Goal: Task Accomplishment & Management: Manage account settings

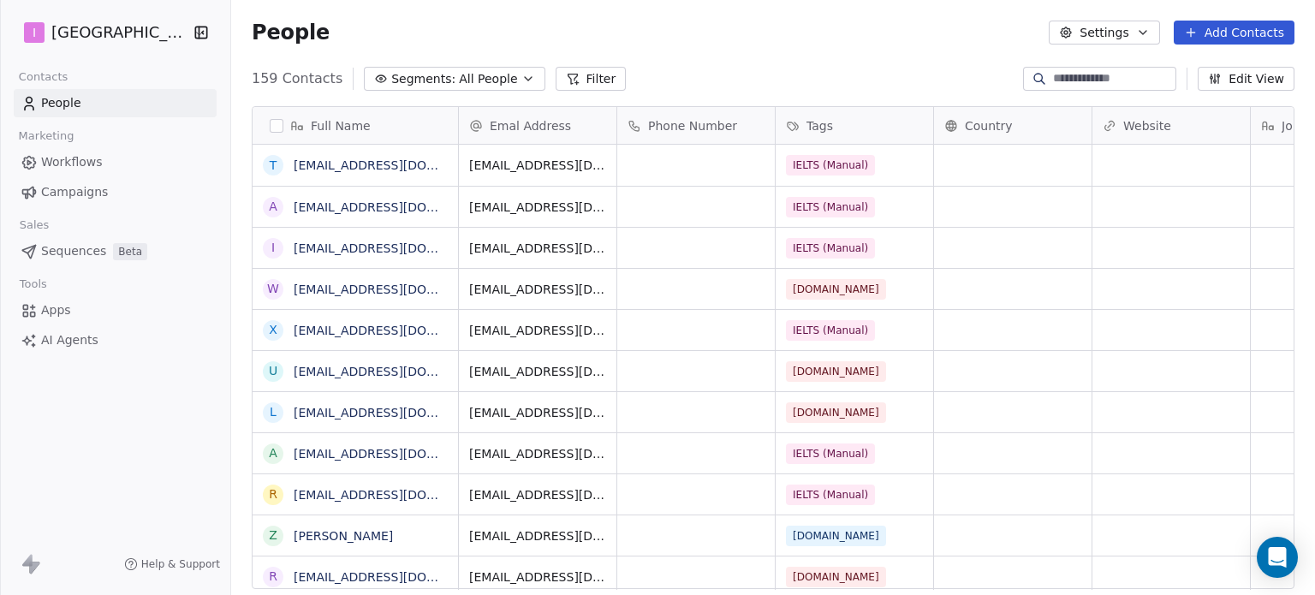
scroll to position [510, 1070]
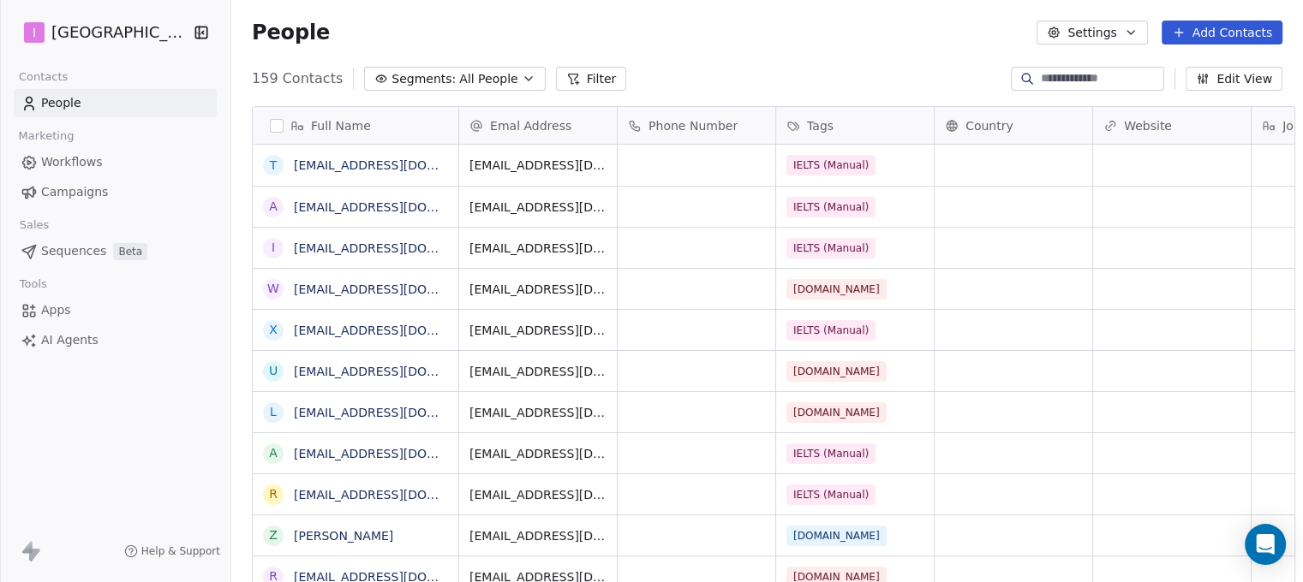
click at [1202, 28] on button "Add Contacts" at bounding box center [1221, 33] width 121 height 24
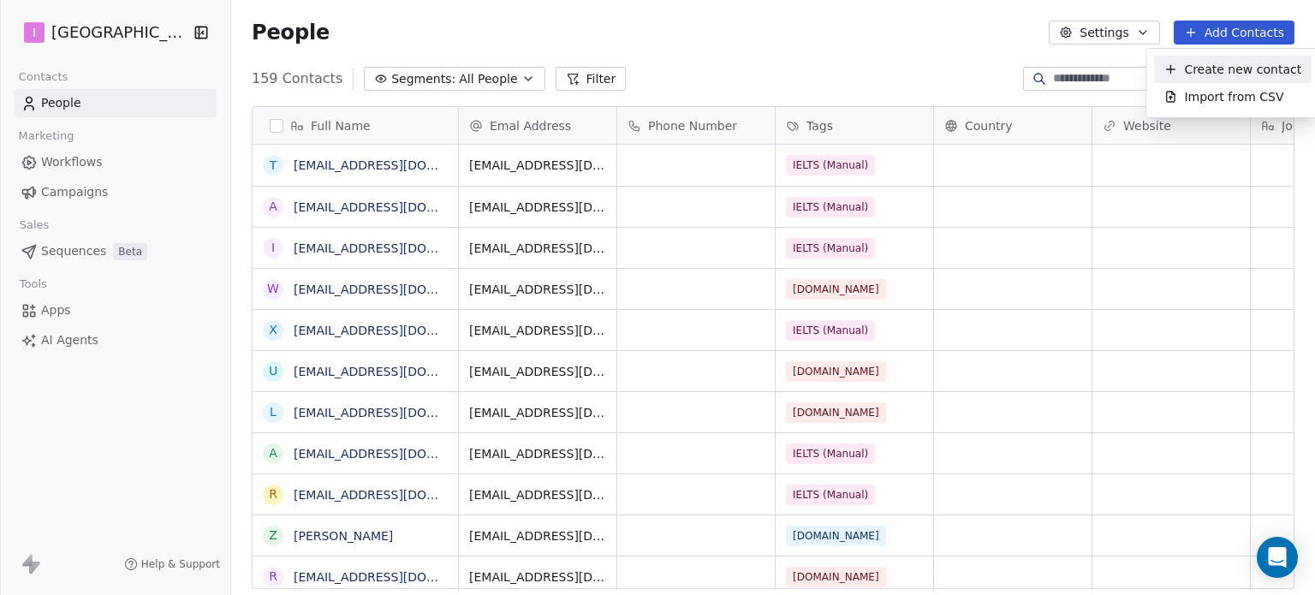
click at [1254, 65] on span "Create new contact" at bounding box center [1242, 70] width 117 height 18
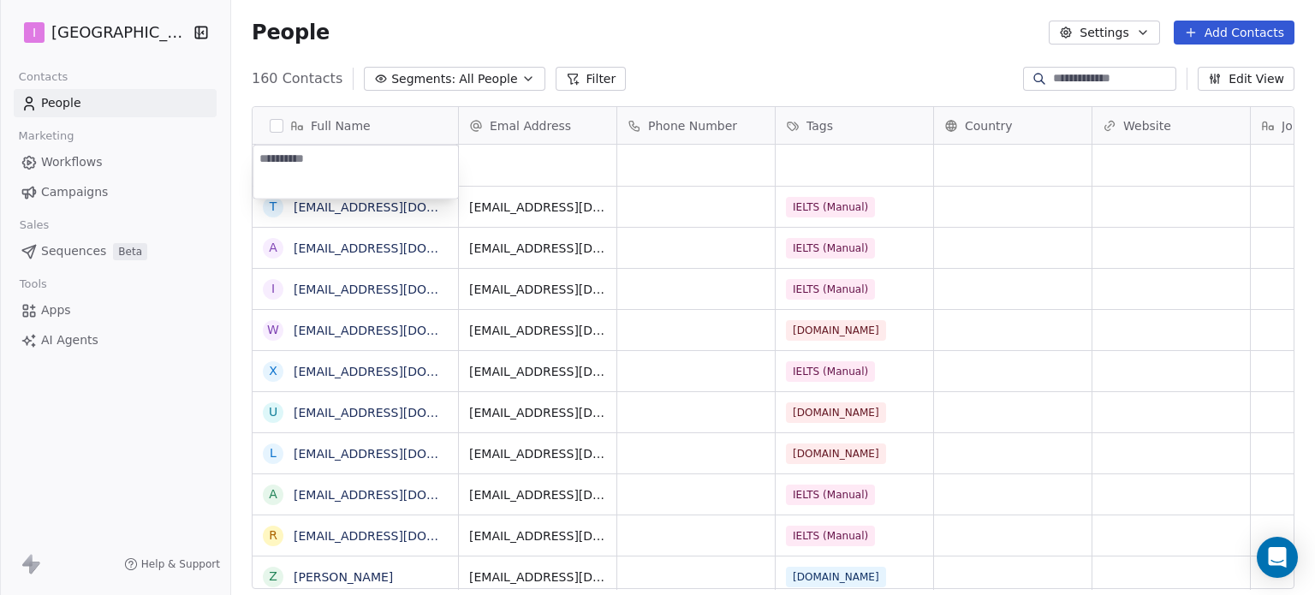
type textarea "**********"
click at [540, 158] on html "I IELTS University Contacts People Marketing Workflows Campaigns Sales Sequence…" at bounding box center [657, 297] width 1315 height 595
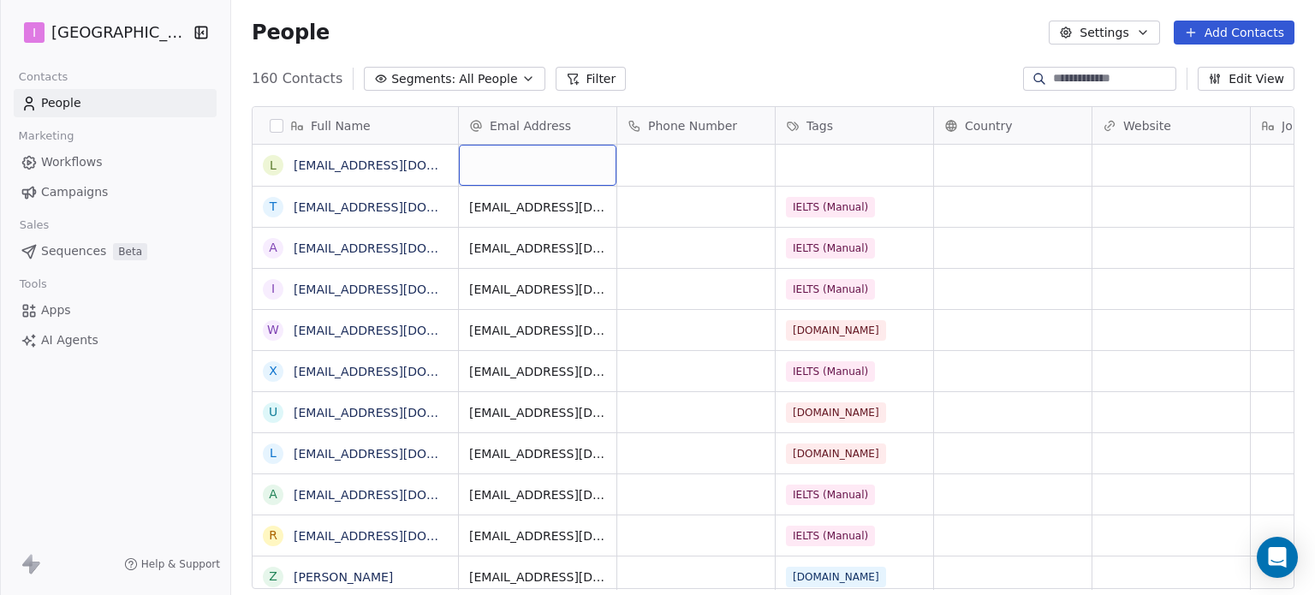
click at [540, 158] on div "grid" at bounding box center [538, 165] width 158 height 41
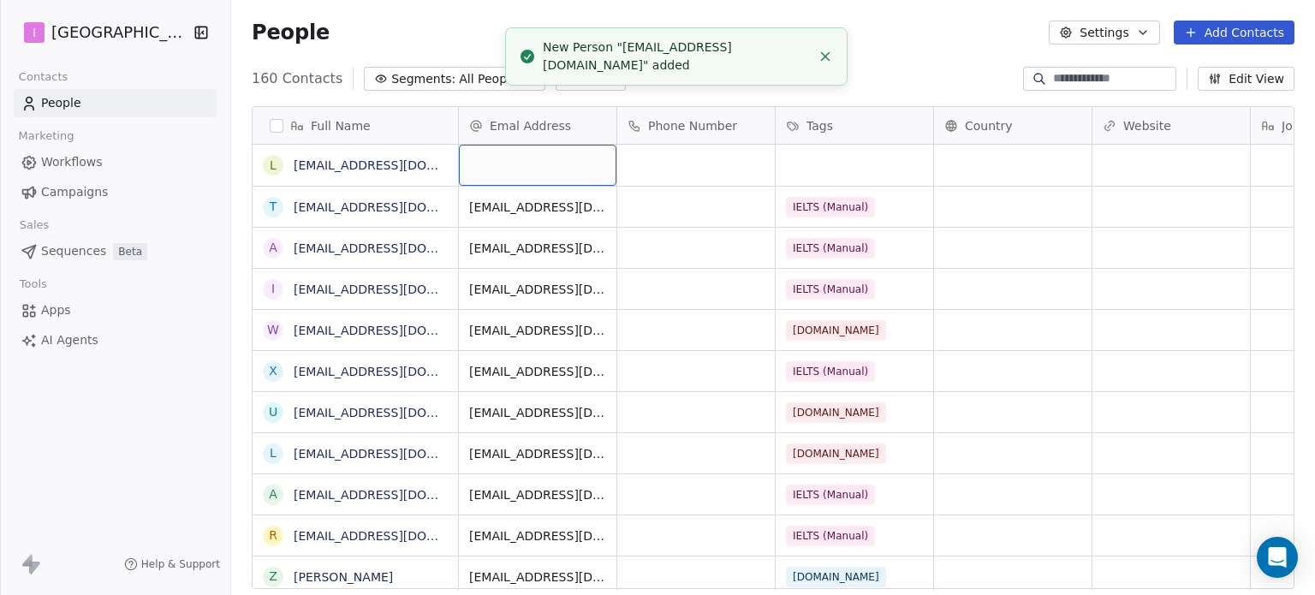
click at [540, 159] on div "grid" at bounding box center [538, 165] width 158 height 41
type input "**********"
click at [787, 159] on html "I IELTS University Contacts People Marketing Workflows Campaigns Sales Sequence…" at bounding box center [657, 297] width 1315 height 595
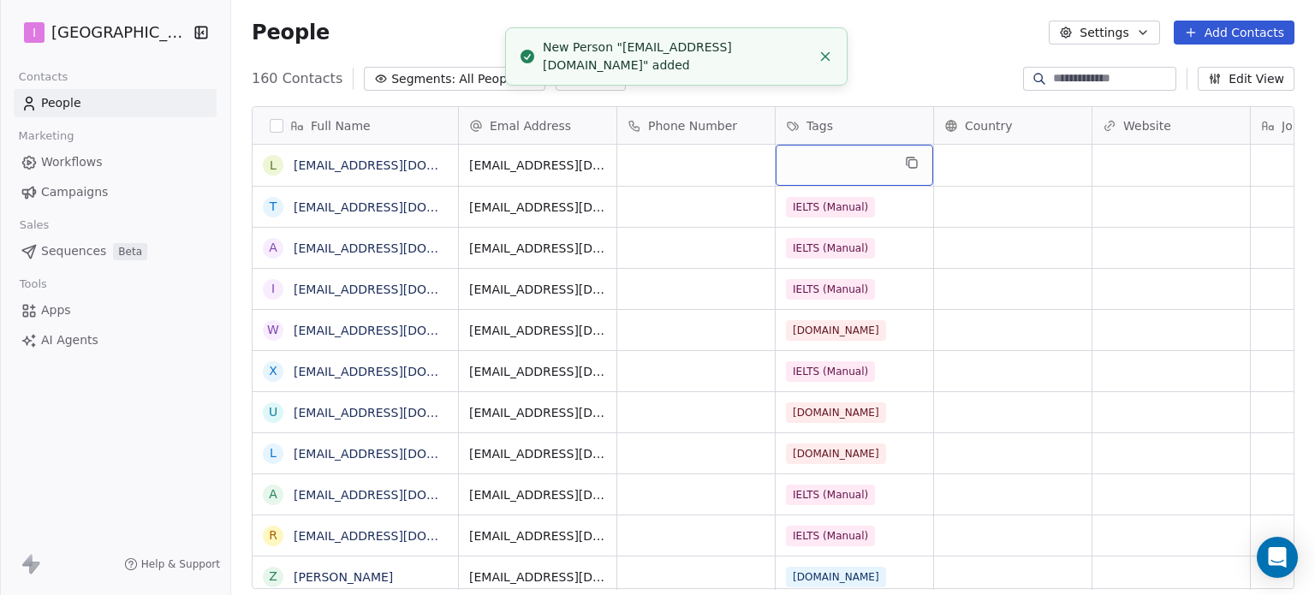
click at [787, 159] on div "grid" at bounding box center [855, 165] width 158 height 41
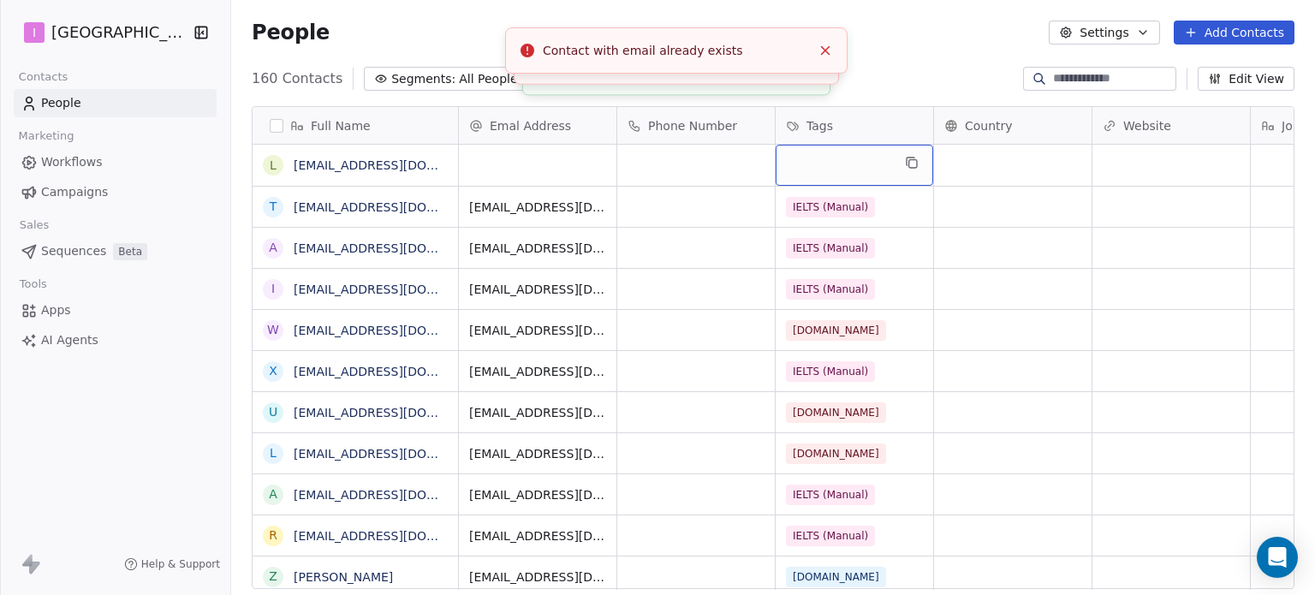
click at [787, 159] on div "grid" at bounding box center [855, 165] width 158 height 41
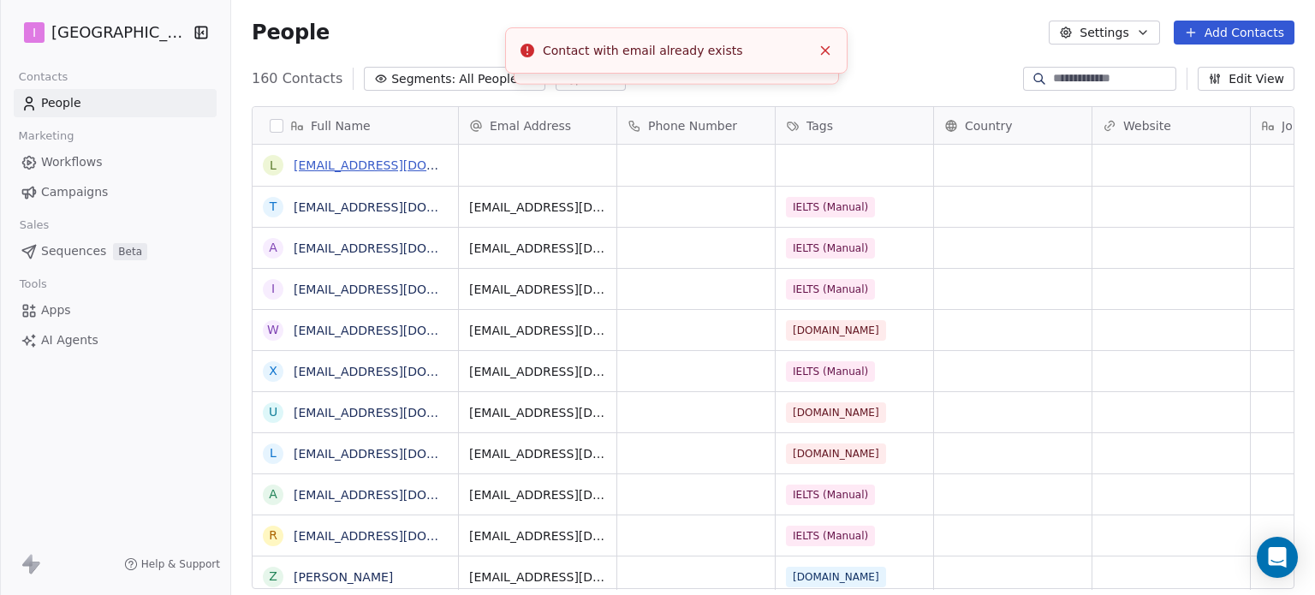
click at [426, 170] on link "[EMAIL_ADDRESS][DOMAIN_NAME]" at bounding box center [399, 165] width 210 height 14
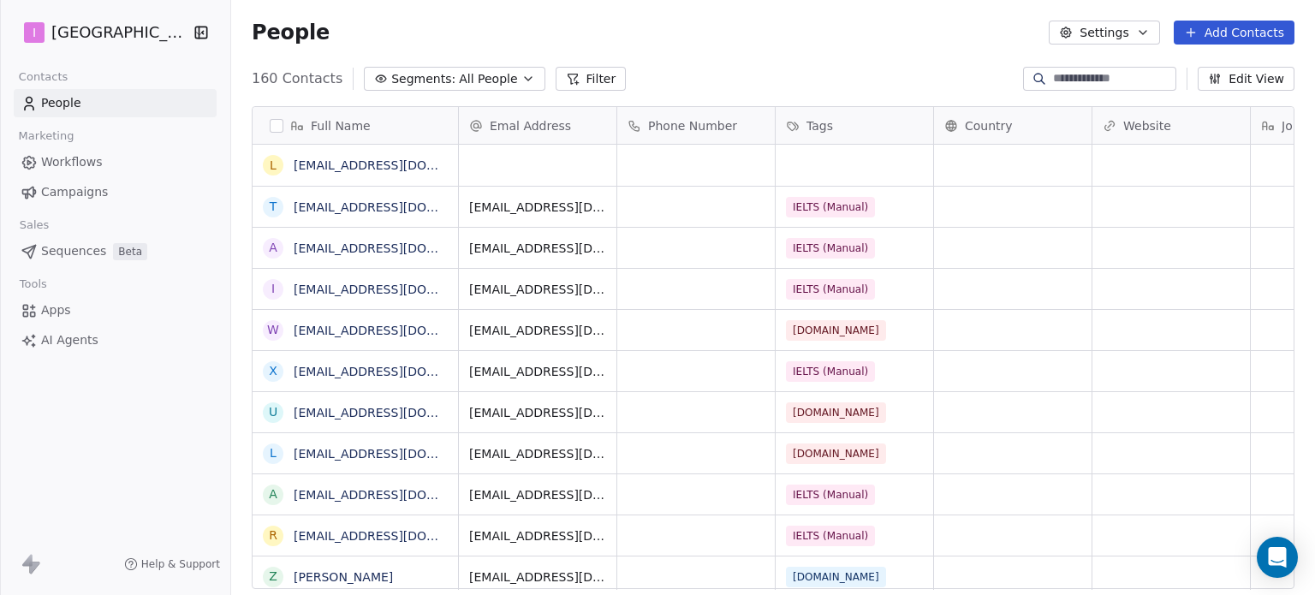
scroll to position [510, 1070]
click at [1056, 78] on input at bounding box center [1113, 78] width 120 height 17
paste input "**********"
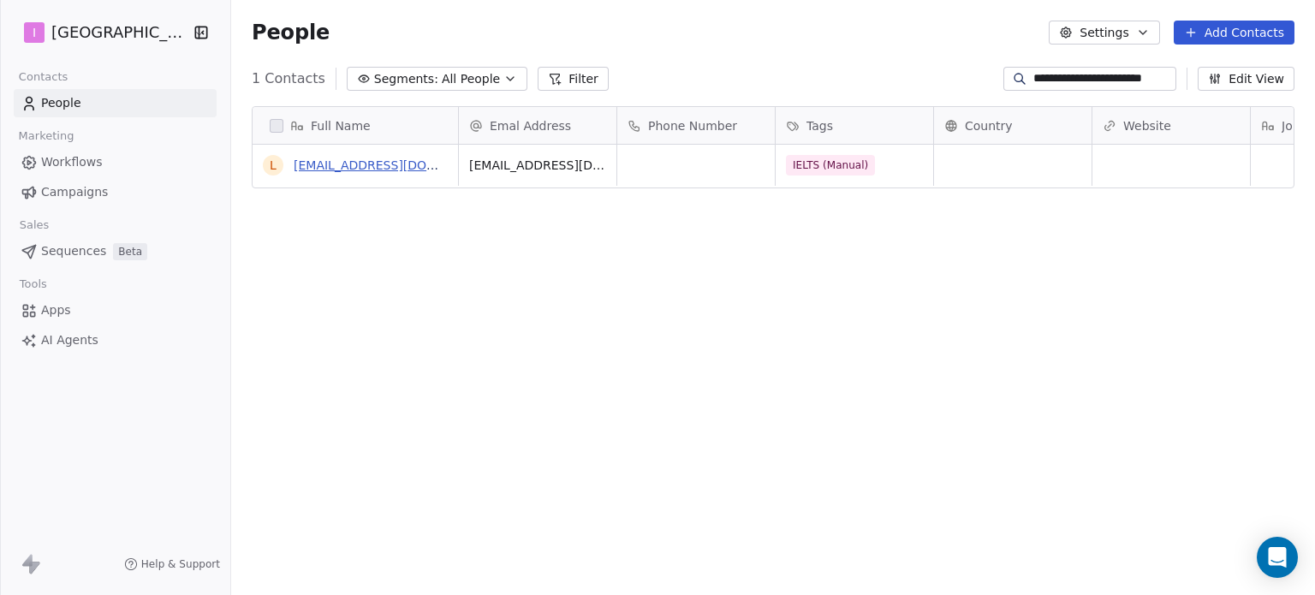
type input "**********"
click at [401, 162] on link "[EMAIL_ADDRESS][DOMAIN_NAME]" at bounding box center [399, 165] width 210 height 14
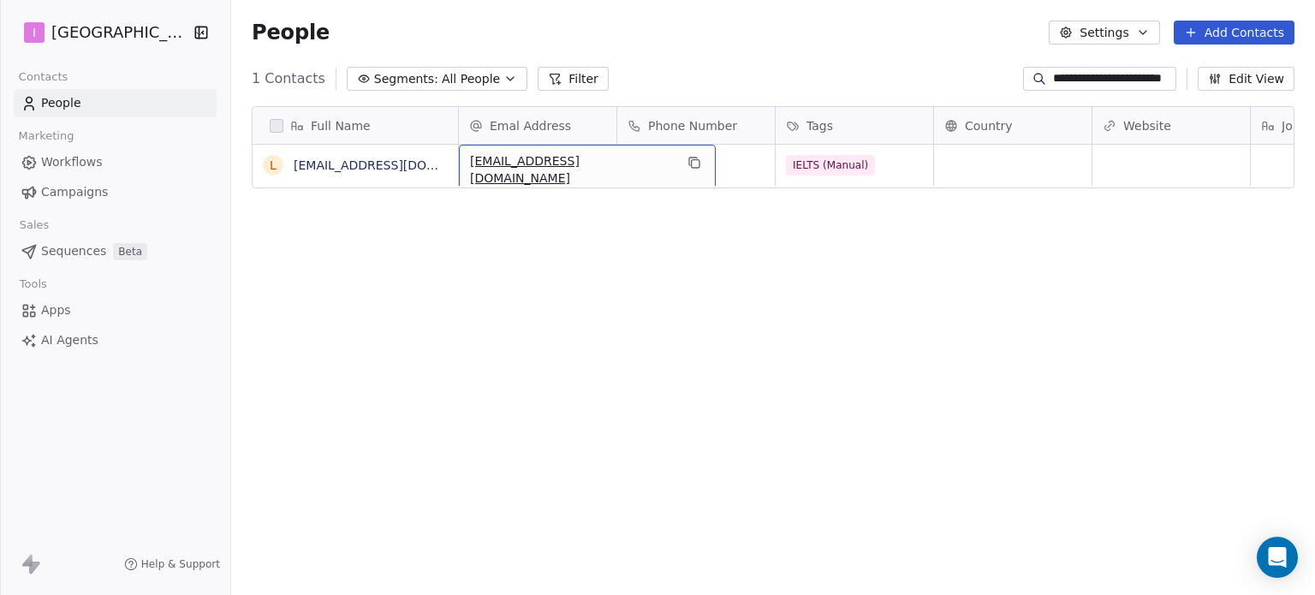
drag, startPoint x: 339, startPoint y: 287, endPoint x: 319, endPoint y: 219, distance: 70.5
click at [338, 277] on div "Full Name L [EMAIL_ADDRESS][DOMAIN_NAME] Emal Address Phone Number Tags Country…" at bounding box center [773, 354] width 1084 height 524
click at [270, 168] on button "grid" at bounding box center [271, 165] width 14 height 14
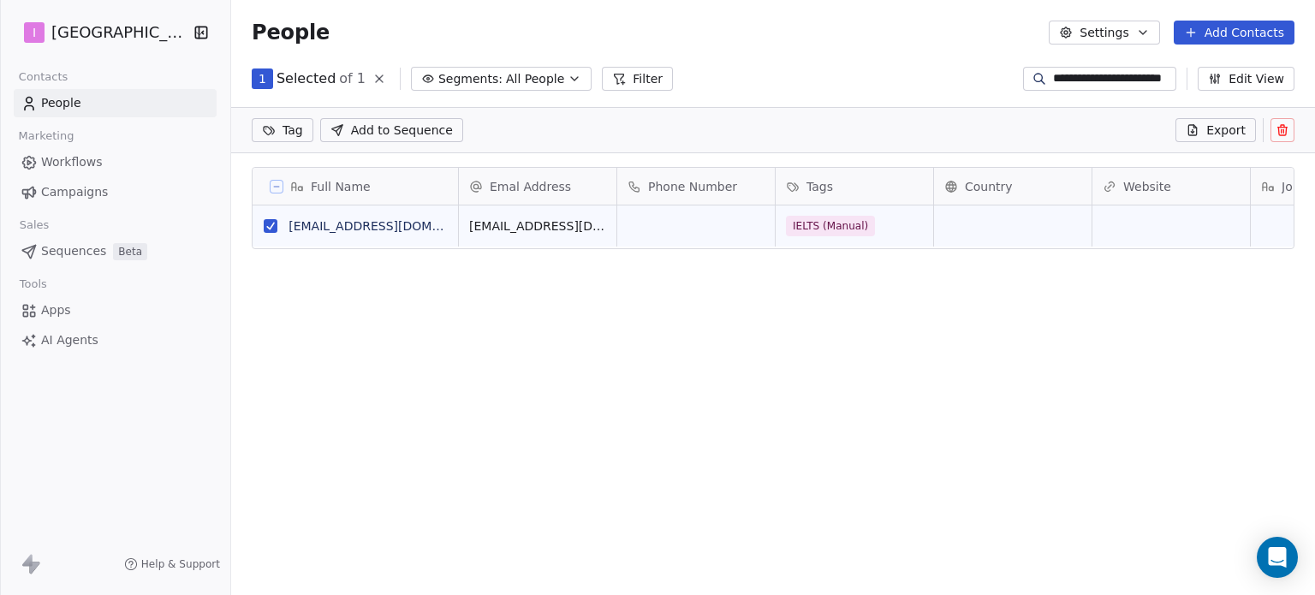
click at [1255, 85] on button "Edit View" at bounding box center [1246, 79] width 97 height 24
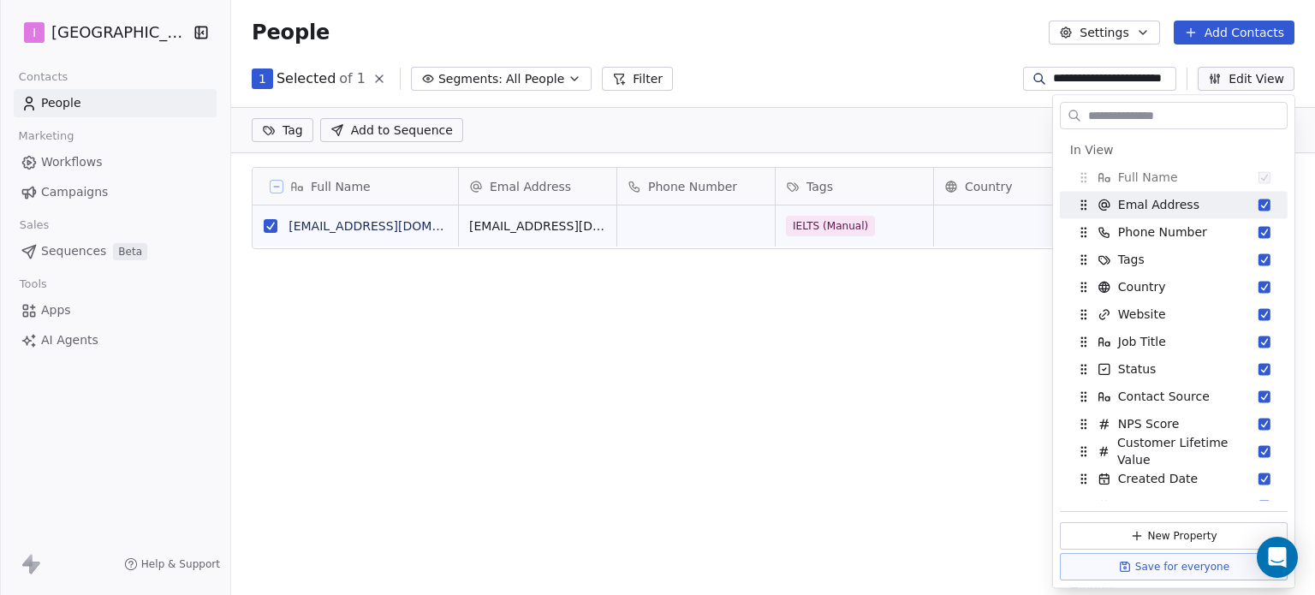
click at [915, 334] on div "Full Name L [EMAIL_ADDRESS][DOMAIN_NAME] Emal Address Phone Number Tags Country…" at bounding box center [773, 385] width 1084 height 464
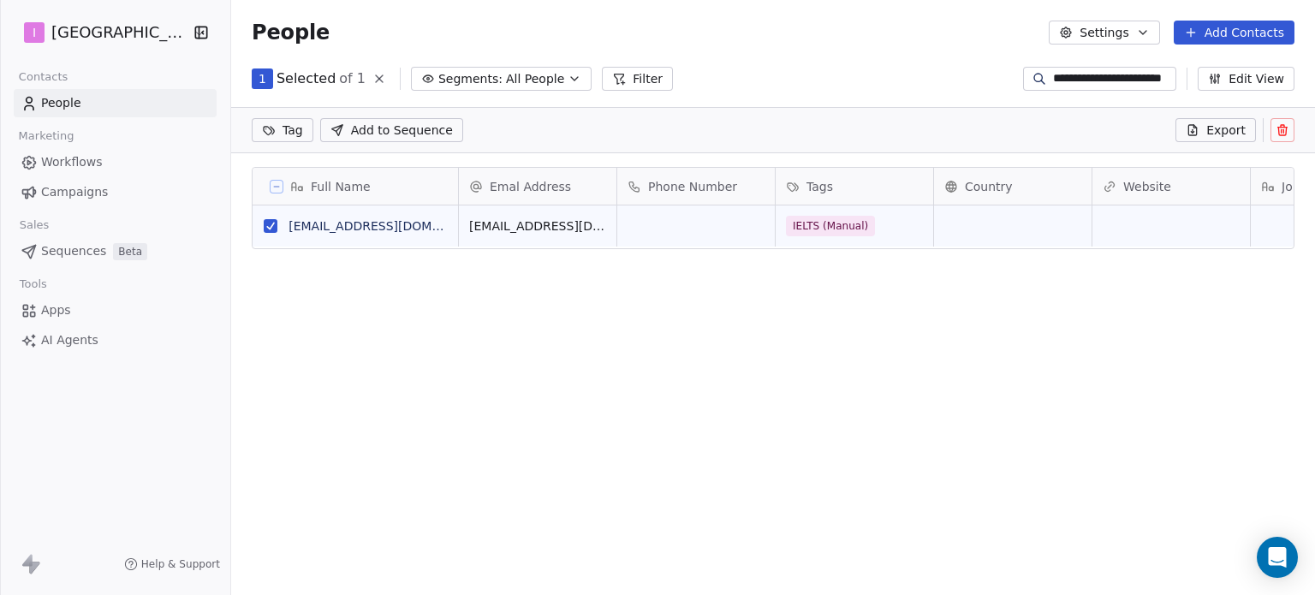
click at [87, 112] on link "People" at bounding box center [115, 103] width 203 height 28
click at [373, 76] on icon at bounding box center [380, 79] width 14 height 14
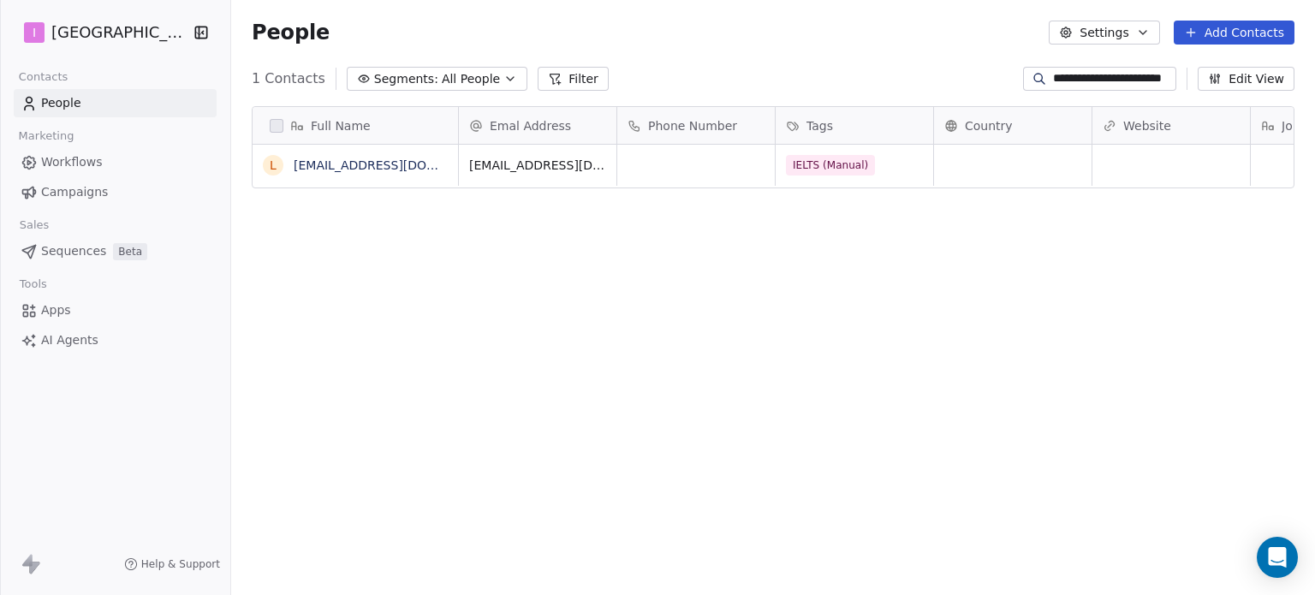
scroll to position [510, 1070]
click at [51, 102] on span "People" at bounding box center [61, 103] width 40 height 18
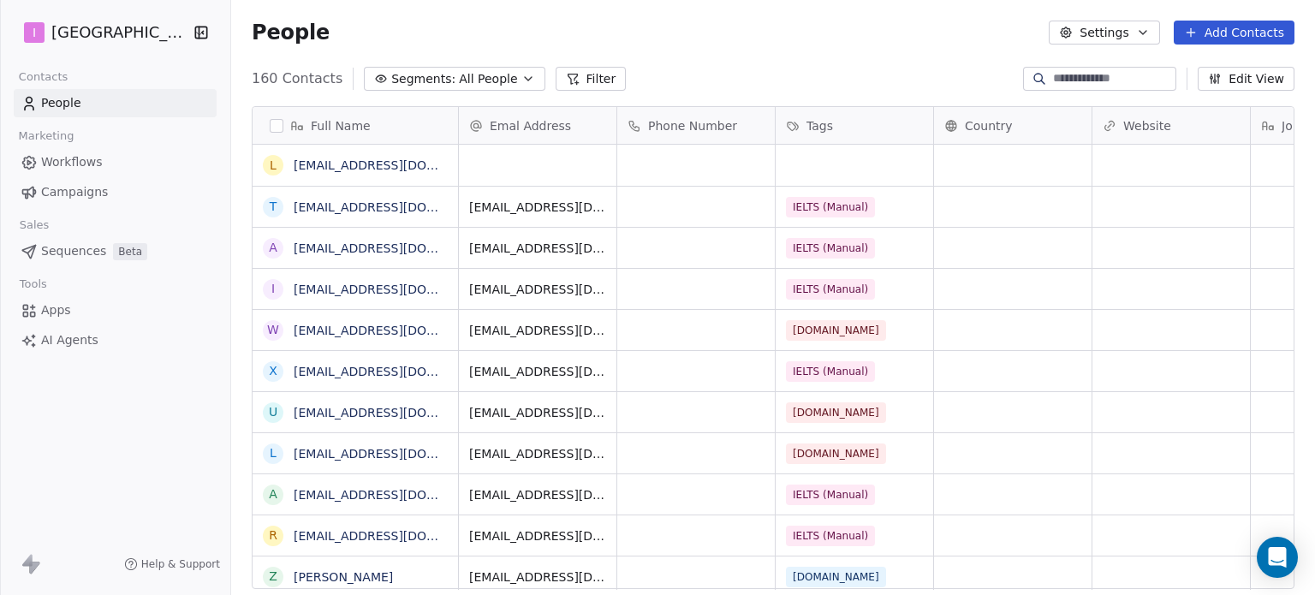
scroll to position [510, 1070]
click at [269, 168] on button "grid" at bounding box center [271, 165] width 14 height 14
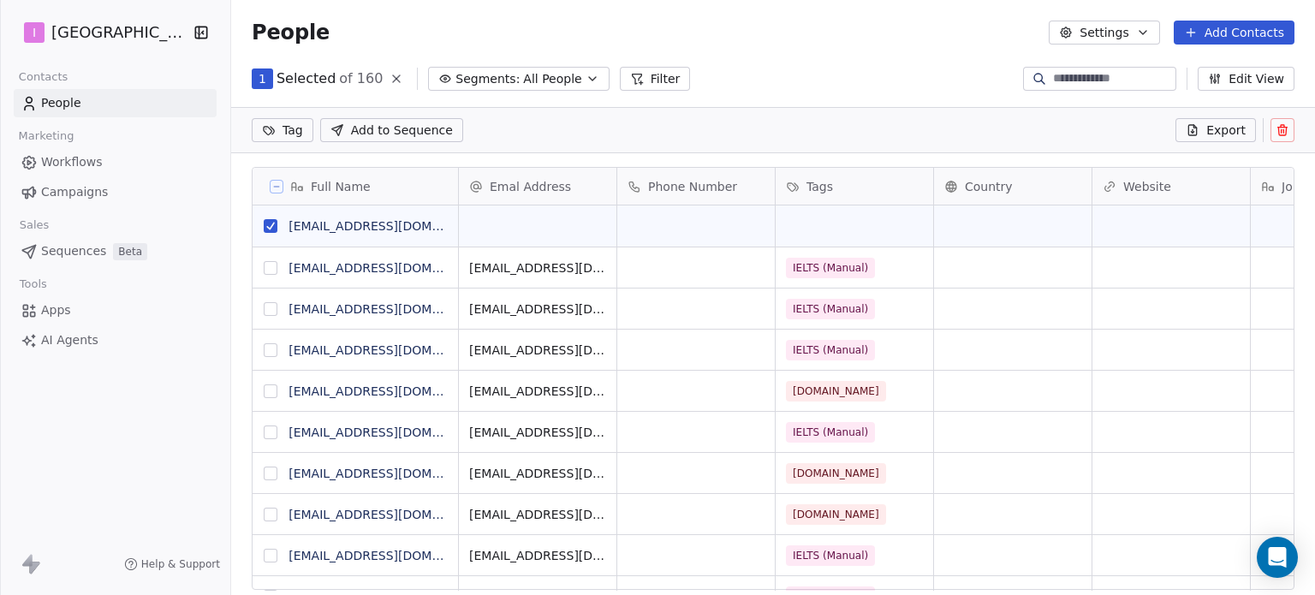
click at [1284, 132] on icon at bounding box center [1284, 130] width 0 height 3
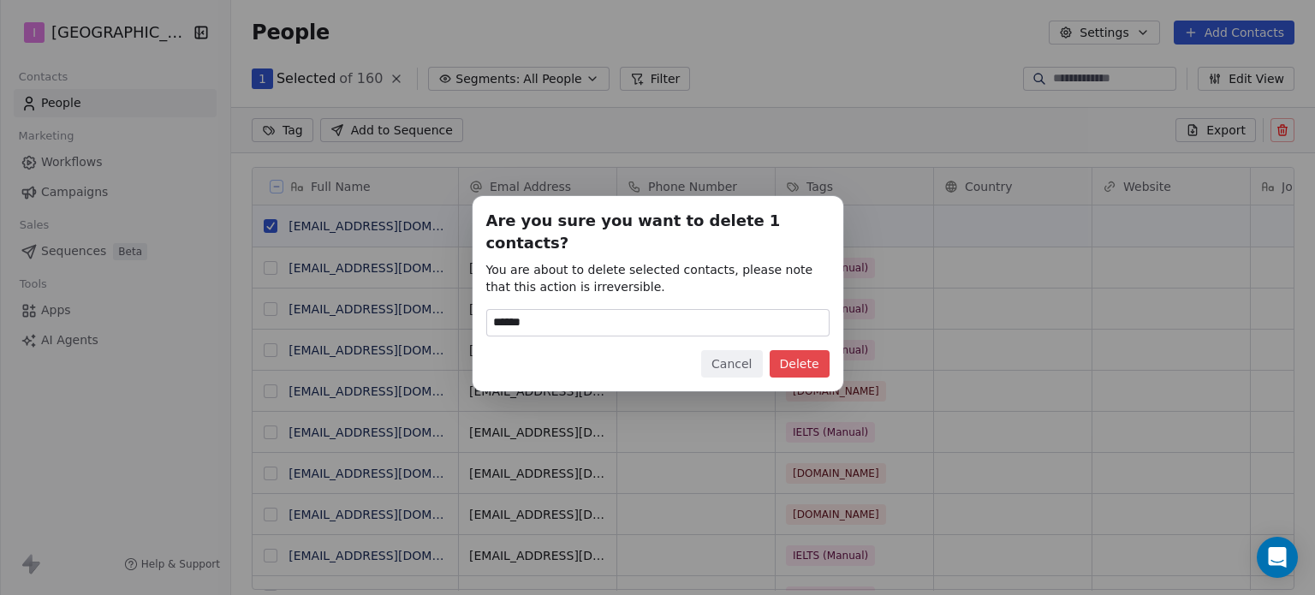
type input "******"
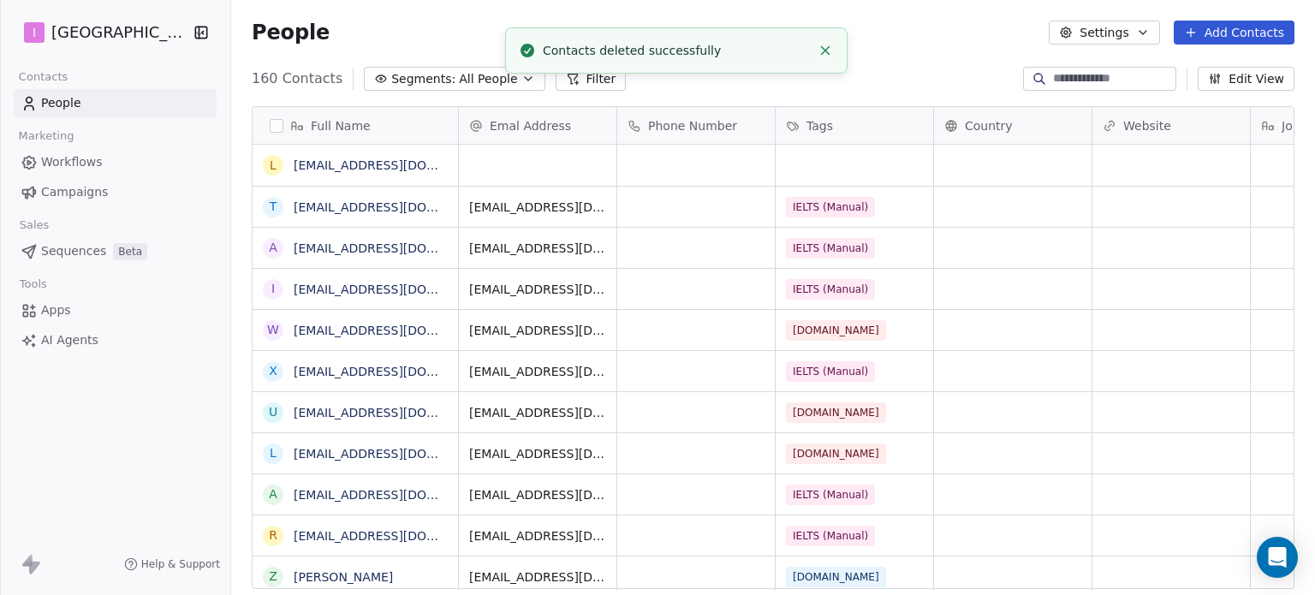
scroll to position [510, 1070]
